Goal: Submit feedback/report problem

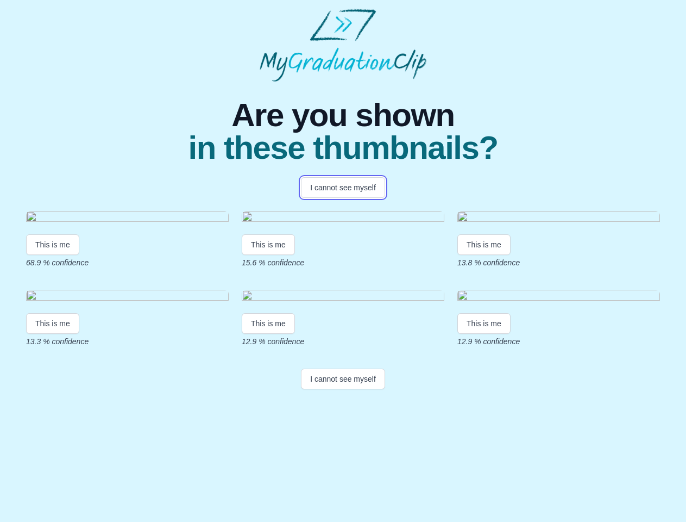
click at [343, 188] on button "I cannot see myself" at bounding box center [343, 187] width 84 height 21
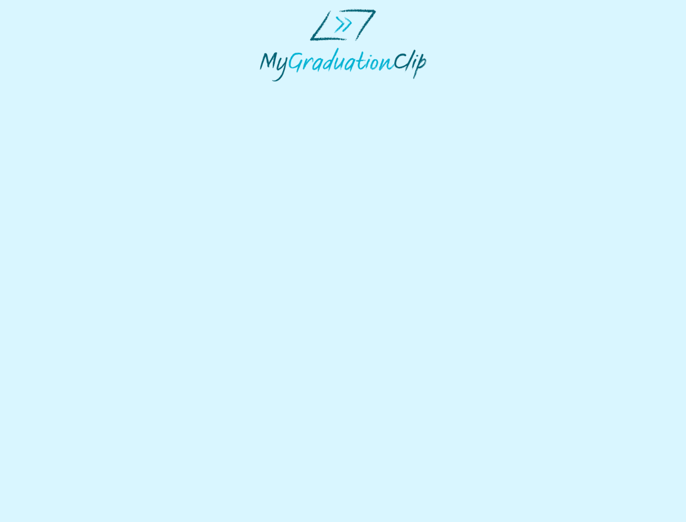
click at [53, 90] on html at bounding box center [343, 45] width 686 height 90
click at [270, 90] on html at bounding box center [343, 45] width 686 height 90
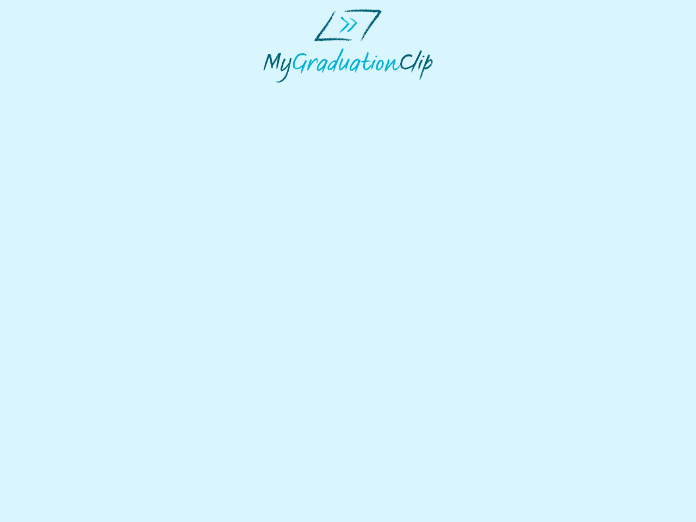
click at [487, 91] on html at bounding box center [348, 45] width 696 height 91
click at [53, 91] on html at bounding box center [348, 45] width 696 height 91
click at [270, 91] on html at bounding box center [348, 45] width 696 height 91
click at [487, 91] on html at bounding box center [348, 45] width 696 height 91
